Goal: Information Seeking & Learning: Find specific fact

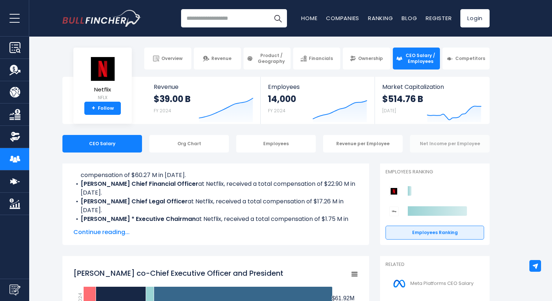
click at [428, 142] on div "Net Income per Employee" at bounding box center [450, 144] width 80 height 18
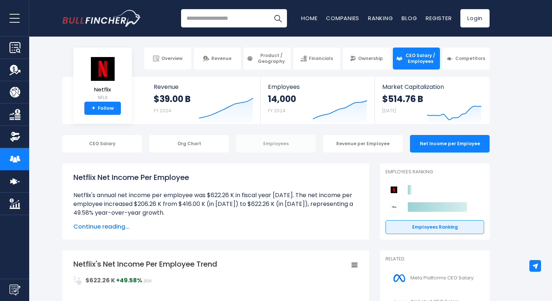
click at [292, 142] on div "Employees" at bounding box center [276, 144] width 80 height 18
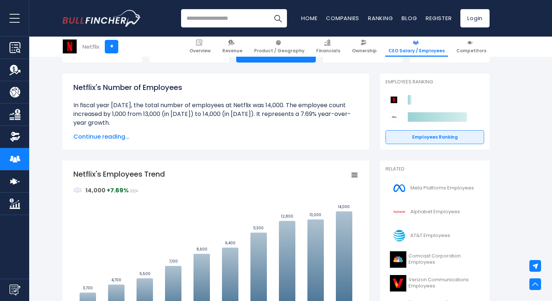
scroll to position [86, 0]
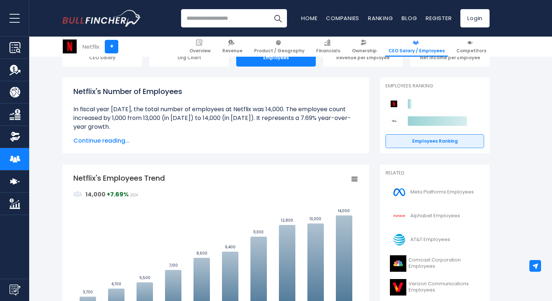
click at [214, 64] on div "Org Chart" at bounding box center [189, 58] width 80 height 18
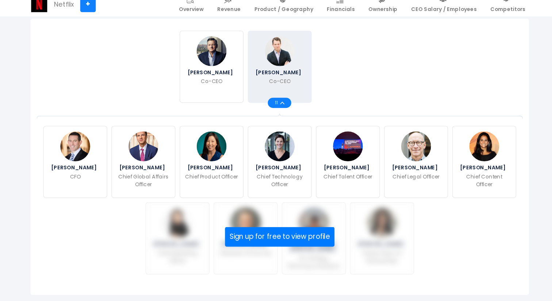
scroll to position [181, 0]
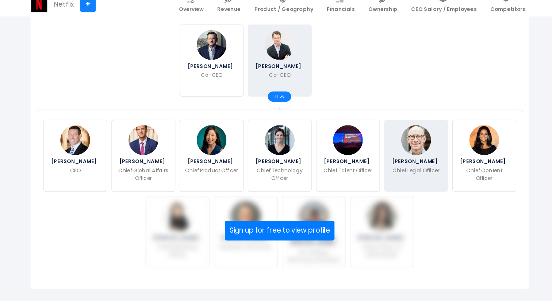
click at [395, 183] on span "David Hyman" at bounding box center [392, 181] width 41 height 4
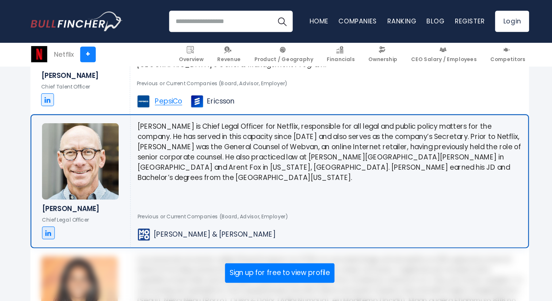
scroll to position [1249, 0]
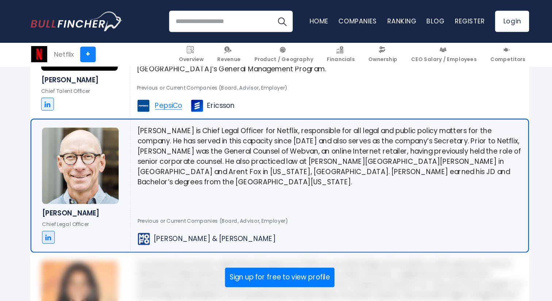
click at [234, 117] on p "David Hyman is Chief Legal Officer for Netflix, responsible for all legal and p…" at bounding box center [318, 134] width 329 height 53
copy p "Webvan"
